Goal: Information Seeking & Learning: Understand process/instructions

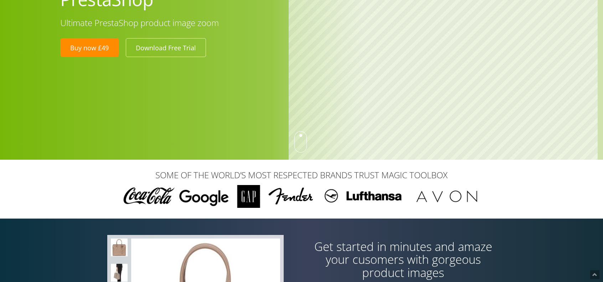
scroll to position [214, 0]
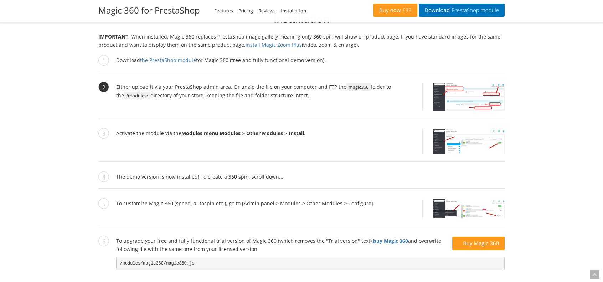
scroll to position [621, 0]
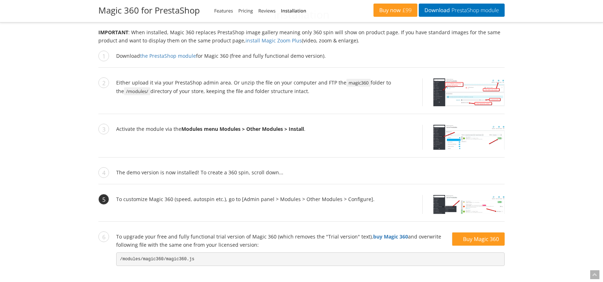
click at [450, 202] on img at bounding box center [468, 204] width 71 height 19
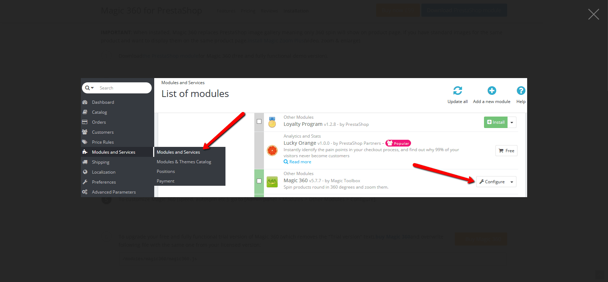
click at [320, 215] on figure at bounding box center [304, 137] width 608 height 260
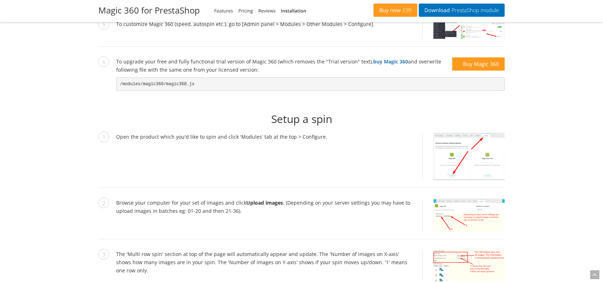
scroll to position [835, 0]
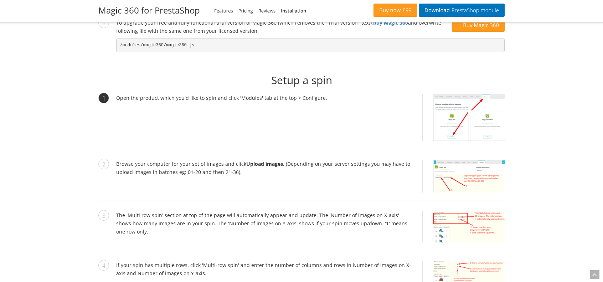
click at [453, 123] on img at bounding box center [468, 117] width 71 height 47
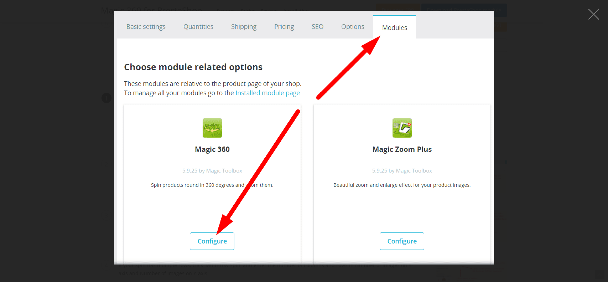
click at [537, 119] on figure at bounding box center [304, 137] width 608 height 260
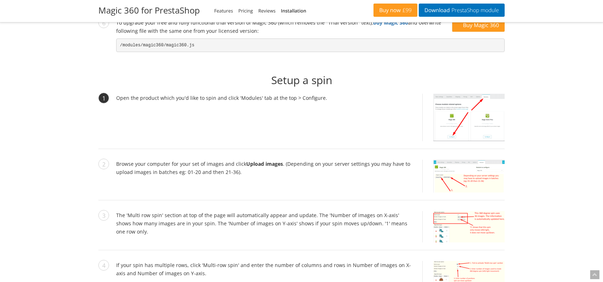
scroll to position [871, 0]
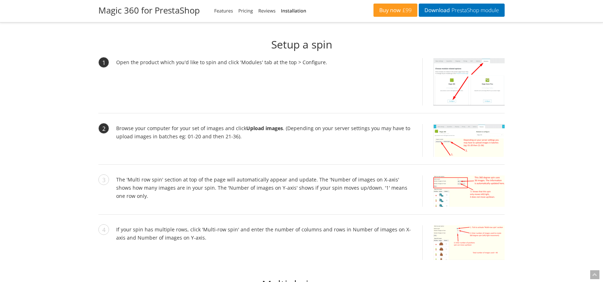
click at [459, 136] on img at bounding box center [468, 140] width 71 height 33
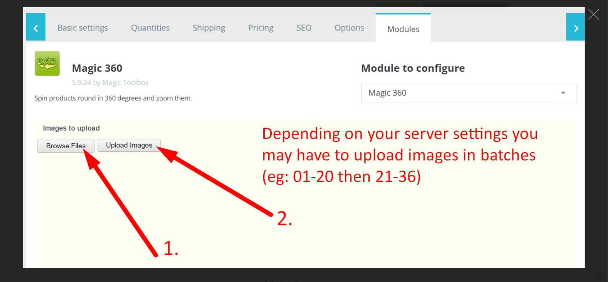
click at [587, 107] on figure at bounding box center [304, 137] width 608 height 260
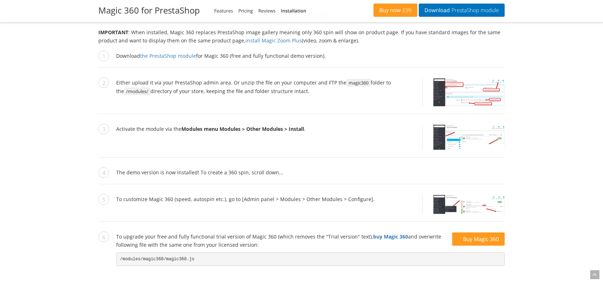
scroll to position [621, 0]
click at [485, 205] on img at bounding box center [468, 204] width 71 height 19
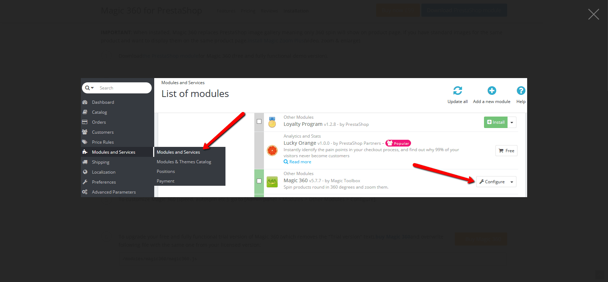
click at [355, 35] on figure at bounding box center [304, 137] width 608 height 260
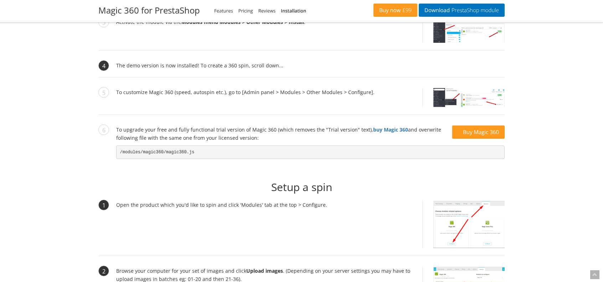
scroll to position [800, 0]
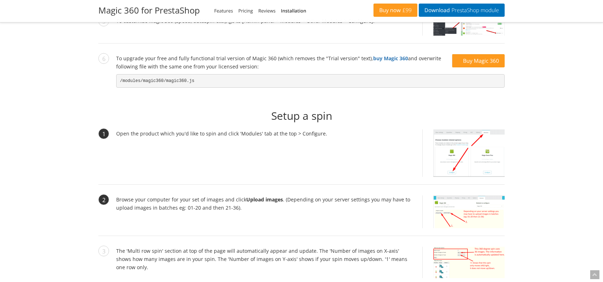
click at [440, 143] on img at bounding box center [468, 152] width 71 height 47
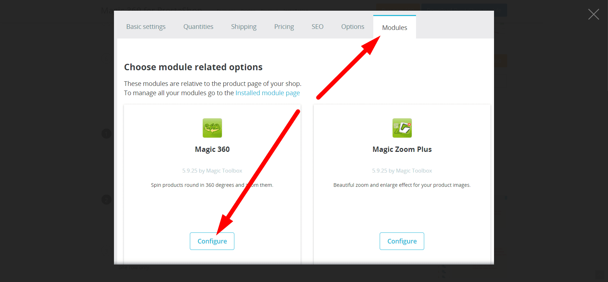
click at [546, 149] on figure at bounding box center [304, 137] width 608 height 260
